Goal: Transaction & Acquisition: Purchase product/service

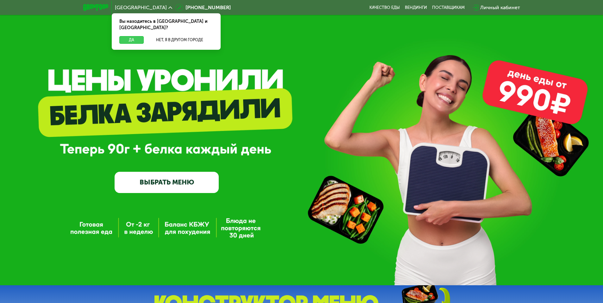
click at [132, 36] on button "Да" at bounding box center [131, 40] width 24 height 8
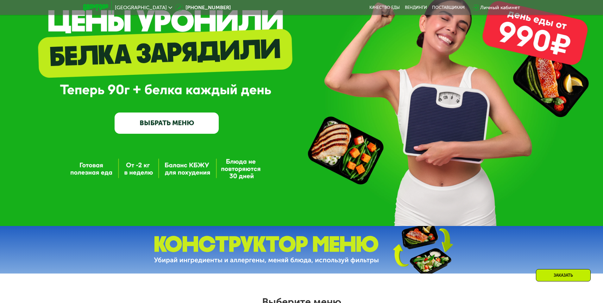
scroll to position [63, 0]
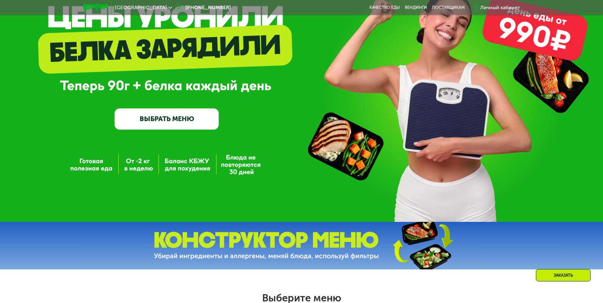
click at [166, 120] on link "ВЫБРАТЬ МЕНЮ" at bounding box center [167, 118] width 104 height 21
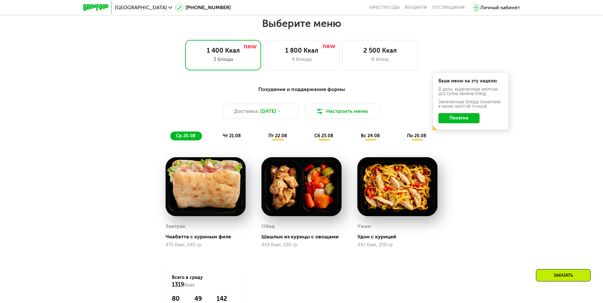
scroll to position [342, 0]
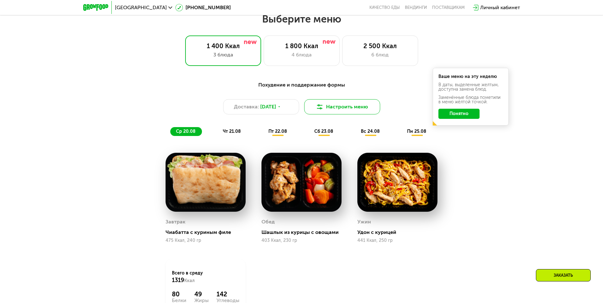
click at [344, 108] on button "Настроить меню" at bounding box center [342, 106] width 76 height 15
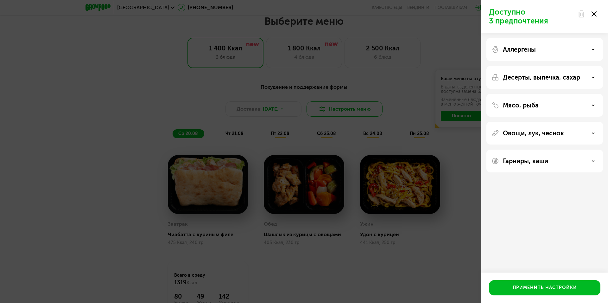
click at [344, 108] on div "Доступно 3 предпочтения Аллергены Десерты, выпечка, сахар Мясо, рыба Овощи, лук…" at bounding box center [304, 151] width 608 height 303
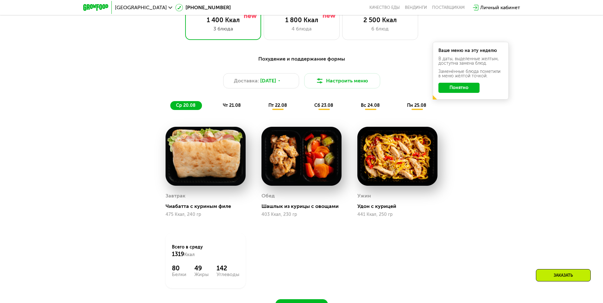
scroll to position [373, 0]
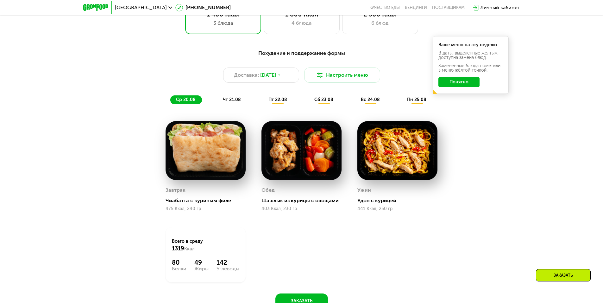
click at [549, 159] on div "Похудение и поддержание формы Доставка: [DATE] Настроить меню ср 20.08 чт 21.08…" at bounding box center [301, 183] width 603 height 284
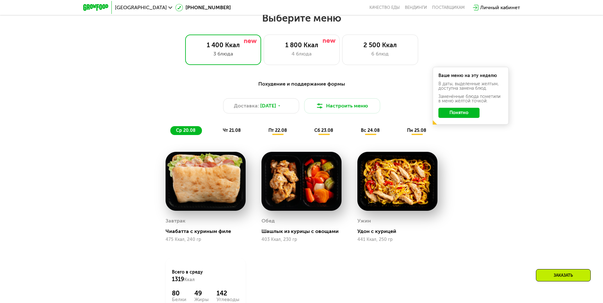
scroll to position [310, 0]
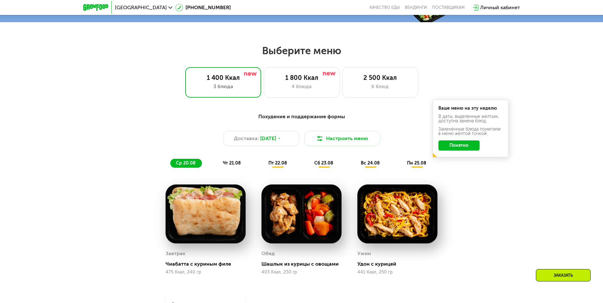
click at [233, 166] on span "чт 21.08" at bounding box center [232, 162] width 18 height 5
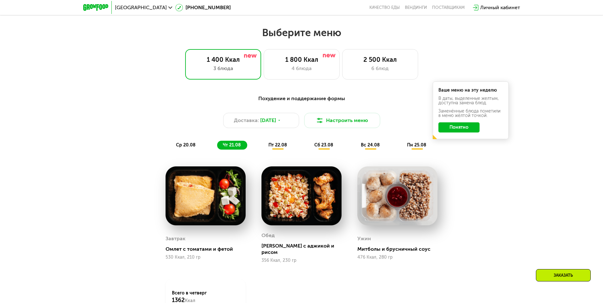
scroll to position [342, 0]
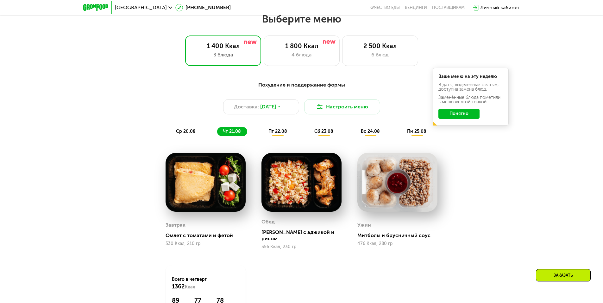
click at [540, 194] on div "Похудение и поддержание формы Доставка: [DATE] Настроить меню ср 20.08 чт 21.08…" at bounding box center [301, 217] width 603 height 290
click at [534, 192] on div "Похудение и поддержание формы Доставка: [DATE] Настроить меню ср 20.08 чт 21.08…" at bounding box center [301, 217] width 603 height 290
click at [529, 185] on div "Похудение и поддержание формы Доставка: [DATE] Настроить меню ср 20.08 чт 21.08…" at bounding box center [301, 217] width 603 height 290
click at [272, 130] on span "пт 22.08" at bounding box center [277, 130] width 19 height 5
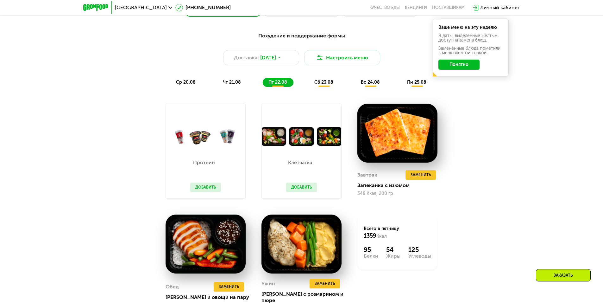
scroll to position [405, 0]
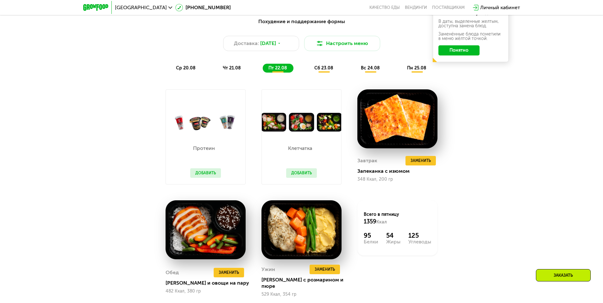
click at [123, 176] on div "Похудение и поддержание формы Доставка: [DATE] Настроить меню ср 20.08 чт 21.08…" at bounding box center [302, 168] width 390 height 309
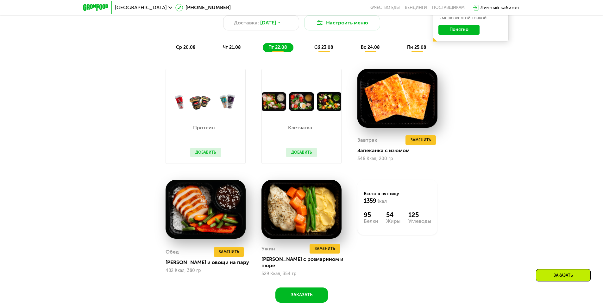
scroll to position [437, 0]
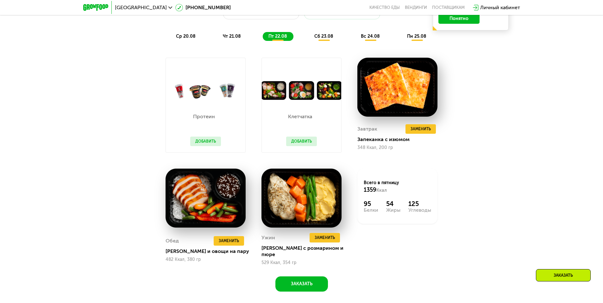
click at [122, 173] on div "Похудение и поддержание формы Доставка: [DATE] Настроить меню ср 20.08 чт 21.08…" at bounding box center [302, 136] width 390 height 309
click at [322, 38] on span "сб 23.08" at bounding box center [323, 36] width 19 height 5
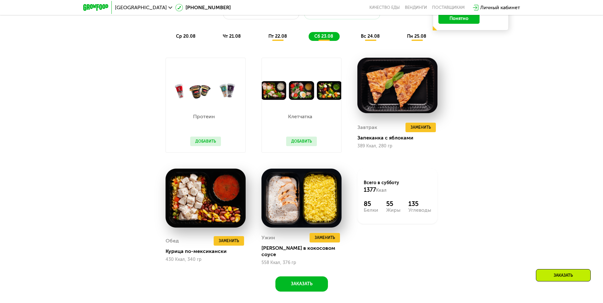
click at [140, 106] on div "Похудение и поддержание формы Доставка: [DATE] Настроить меню ср 20.08 чт 21.08…" at bounding box center [302, 136] width 390 height 309
click at [370, 37] on span "вс 24.08" at bounding box center [370, 36] width 19 height 5
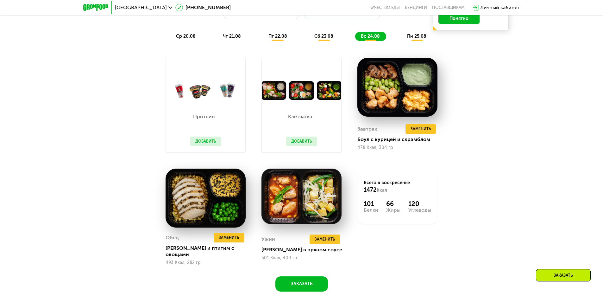
click at [103, 82] on div "Похудение и поддержание формы Доставка: [DATE] Настроить меню ср 20.08 чт 21.08…" at bounding box center [301, 142] width 603 height 330
click at [103, 84] on div "Похудение и поддержание формы Доставка: [DATE] Настроить меню ср 20.08 чт 21.08…" at bounding box center [301, 142] width 603 height 330
click at [102, 89] on div "Похудение и поддержание формы Доставка: [DATE] Настроить меню ср 20.08 чт 21.08…" at bounding box center [301, 142] width 603 height 330
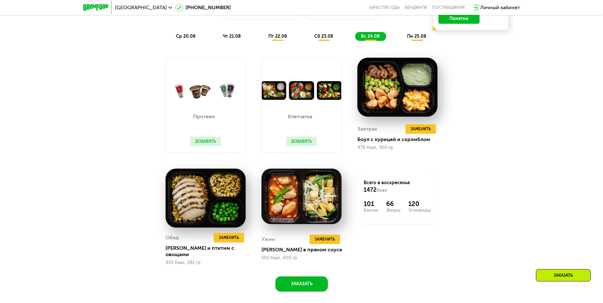
click at [102, 88] on div "Похудение и поддержание формы Доставка: [DATE] Настроить меню ср 20.08 чт 21.08…" at bounding box center [301, 142] width 603 height 330
click at [414, 37] on span "пн 25.08" at bounding box center [416, 36] width 19 height 5
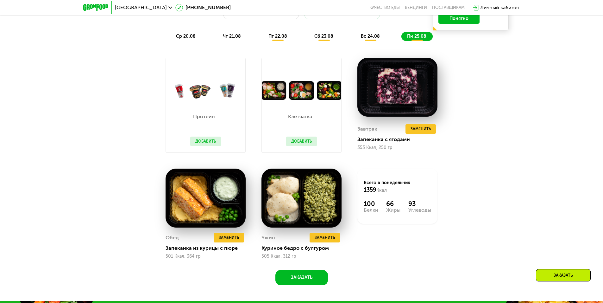
click at [500, 103] on div "Похудение и поддержание формы Доставка: [DATE] Настроить меню ср 20.08 чт 21.08…" at bounding box center [301, 139] width 603 height 324
click at [498, 102] on div "Похудение и поддержание формы Доставка: [DATE] Настроить меню ср 20.08 чт 21.08…" at bounding box center [301, 139] width 603 height 324
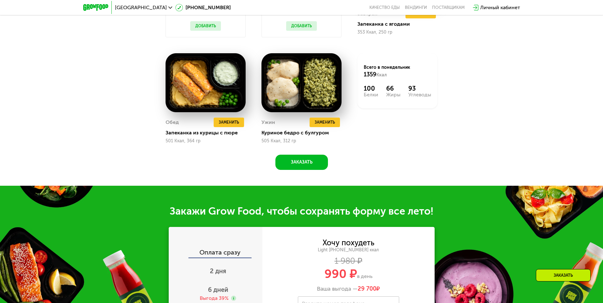
scroll to position [532, 0]
